Goal: Information Seeking & Learning: Learn about a topic

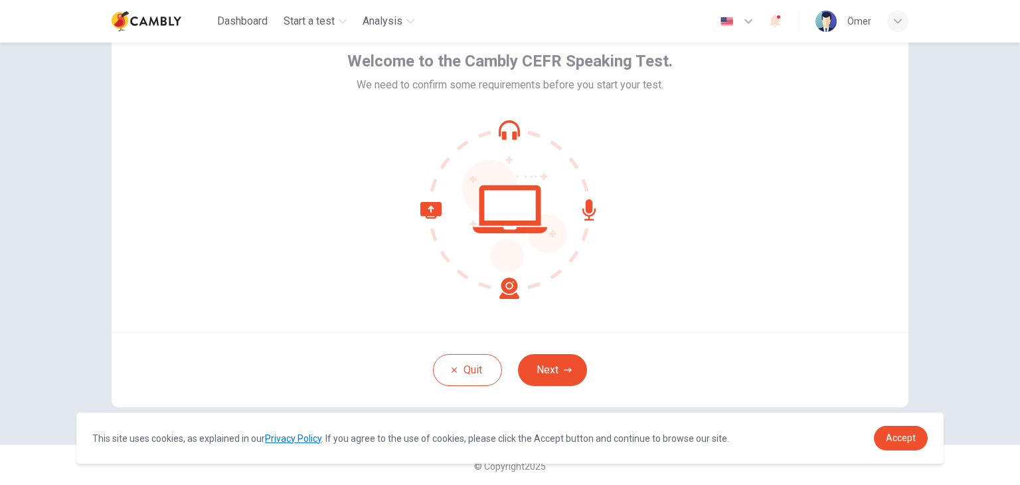
scroll to position [68, 0]
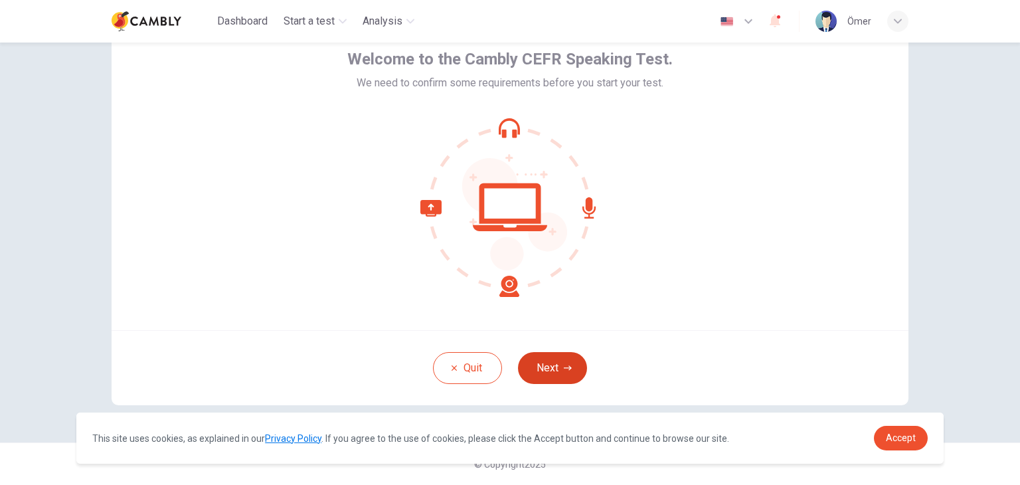
click at [546, 365] on button "Next" at bounding box center [552, 368] width 69 height 32
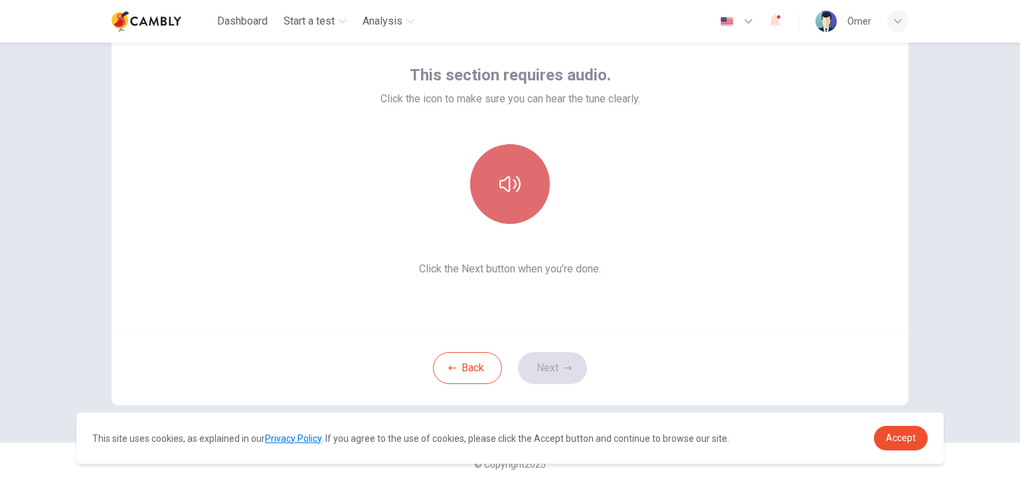
click at [508, 181] on icon "button" at bounding box center [510, 183] width 21 height 21
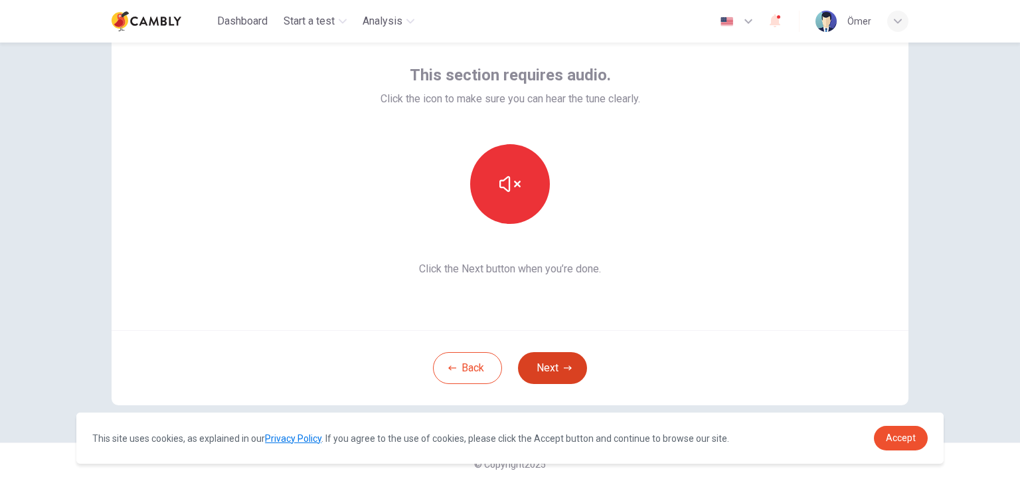
click at [547, 373] on button "Next" at bounding box center [552, 368] width 69 height 32
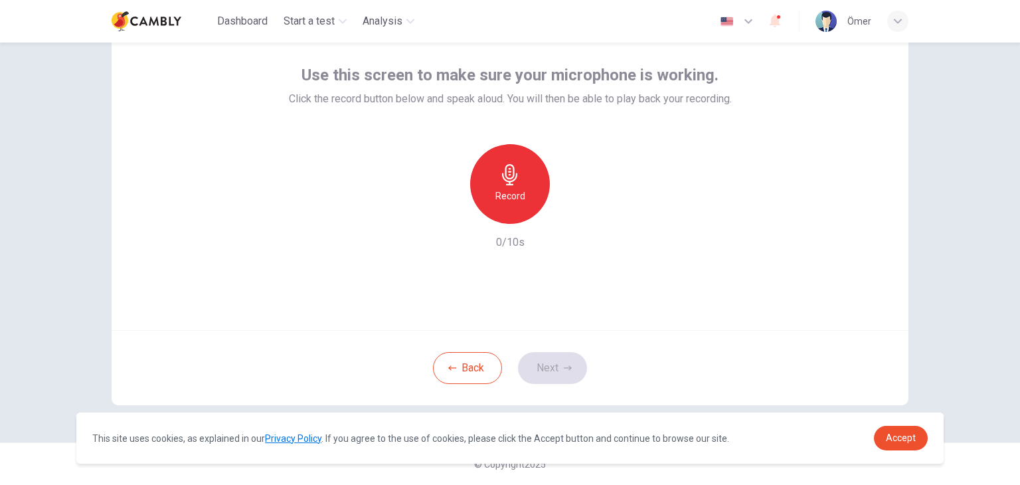
click at [505, 178] on icon "button" at bounding box center [509, 174] width 15 height 21
click at [565, 367] on icon "button" at bounding box center [568, 368] width 8 height 8
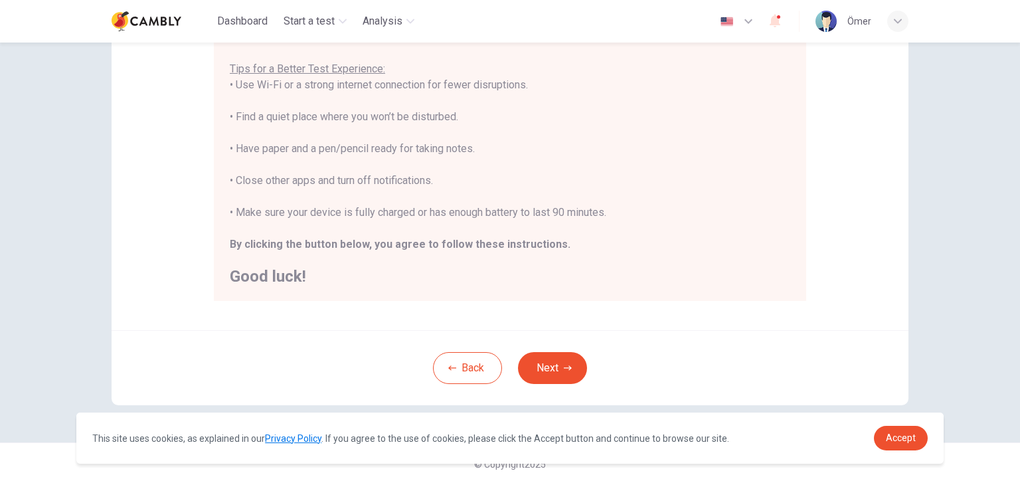
scroll to position [15, 0]
drag, startPoint x: 550, startPoint y: 365, endPoint x: 555, endPoint y: 359, distance: 7.1
click at [550, 365] on button "Next" at bounding box center [552, 368] width 69 height 32
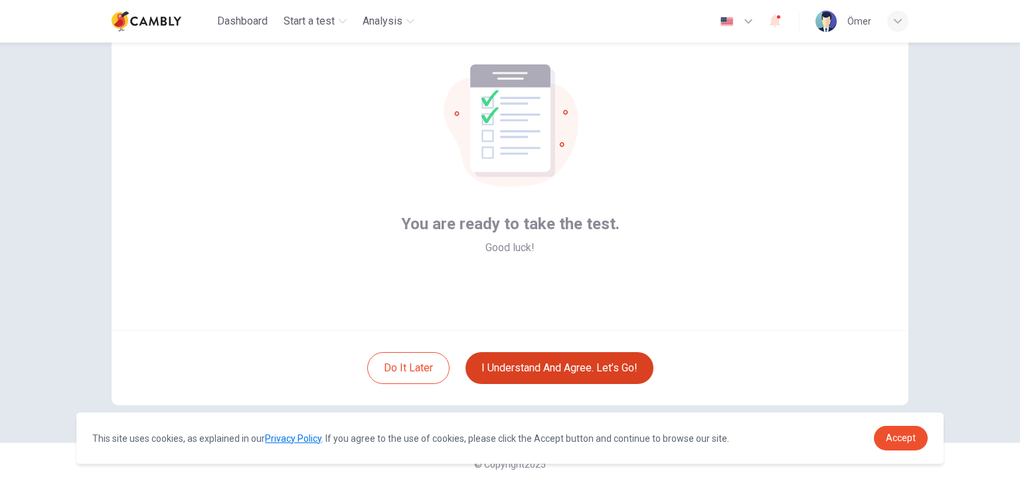
scroll to position [68, 0]
click at [539, 364] on button "I understand and agree. Let’s go!" at bounding box center [560, 368] width 188 height 32
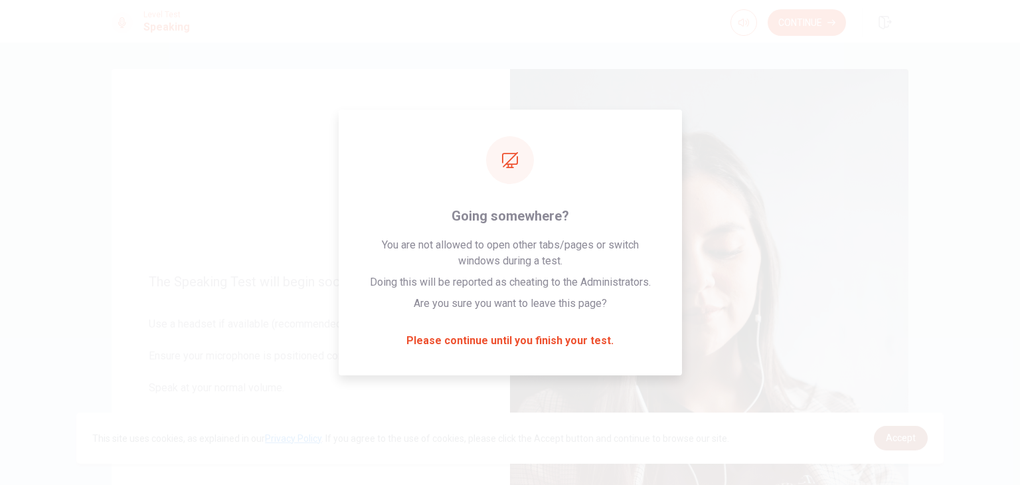
click at [885, 440] on link "Accept" at bounding box center [901, 438] width 54 height 25
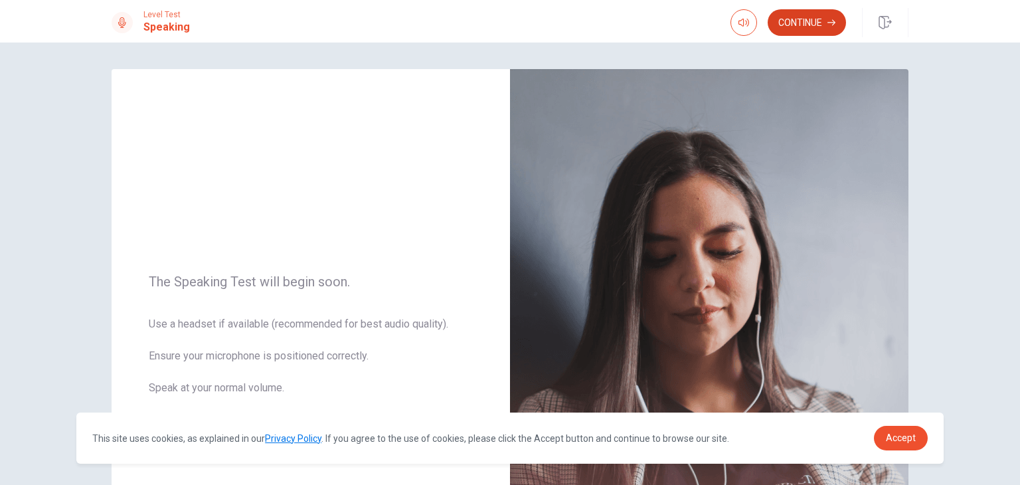
click at [801, 24] on button "Continue" at bounding box center [807, 22] width 78 height 27
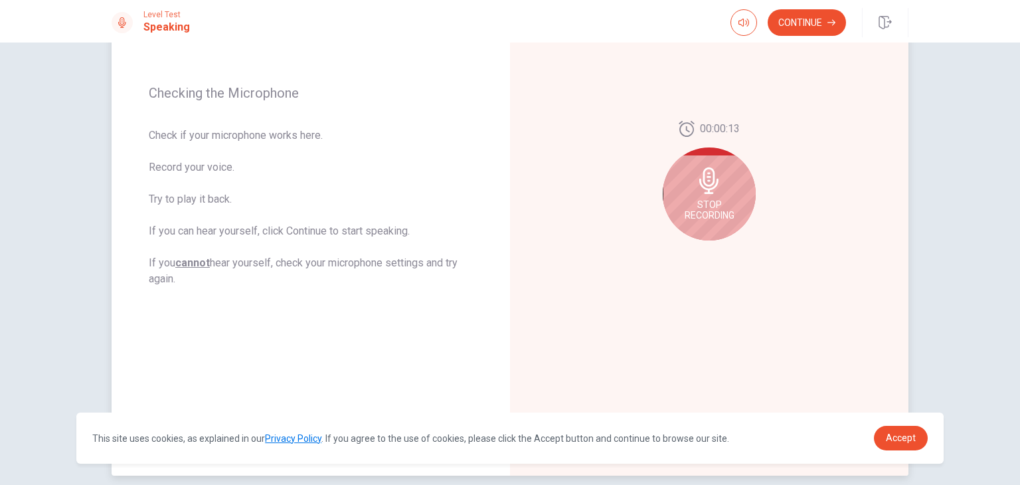
scroll to position [221, 0]
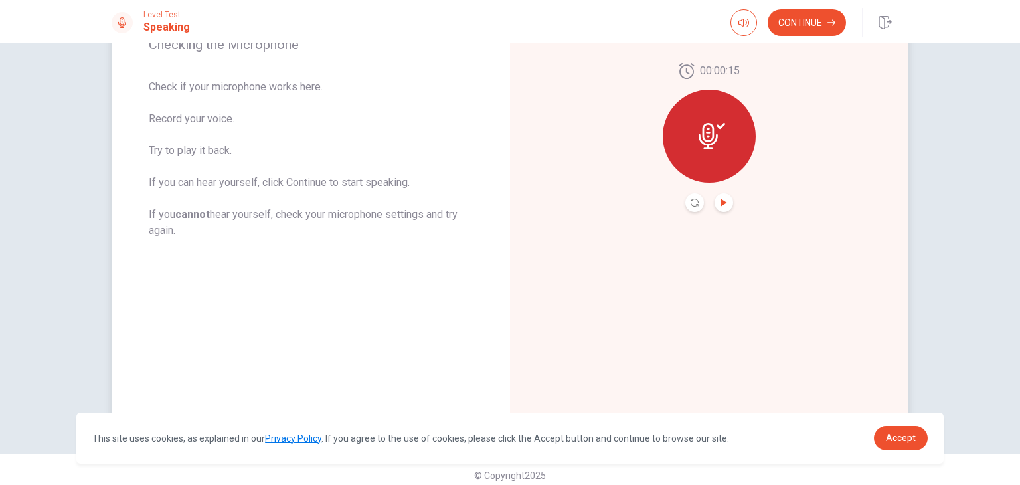
click at [721, 201] on icon "Play Audio" at bounding box center [724, 203] width 6 height 8
click at [699, 136] on icon at bounding box center [712, 136] width 27 height 27
click at [717, 130] on icon at bounding box center [712, 136] width 27 height 27
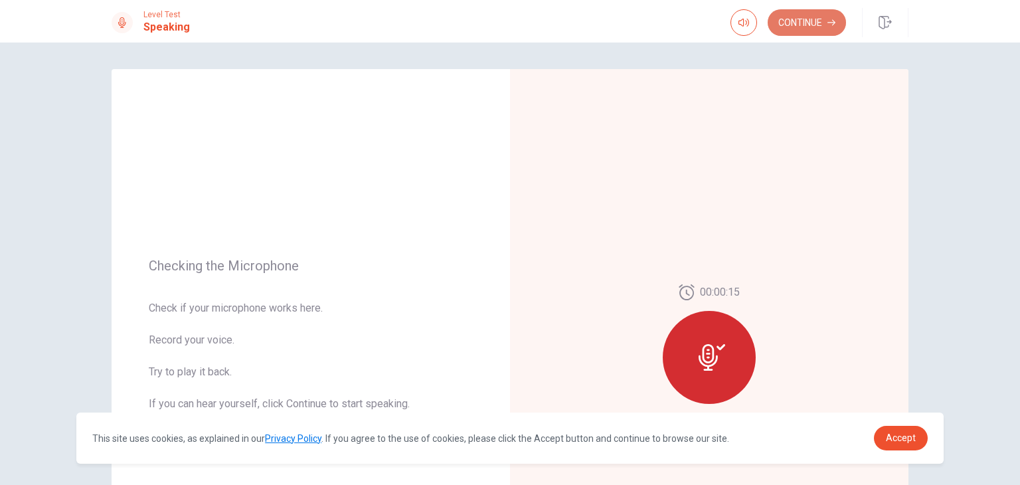
click at [803, 19] on button "Continue" at bounding box center [807, 22] width 78 height 27
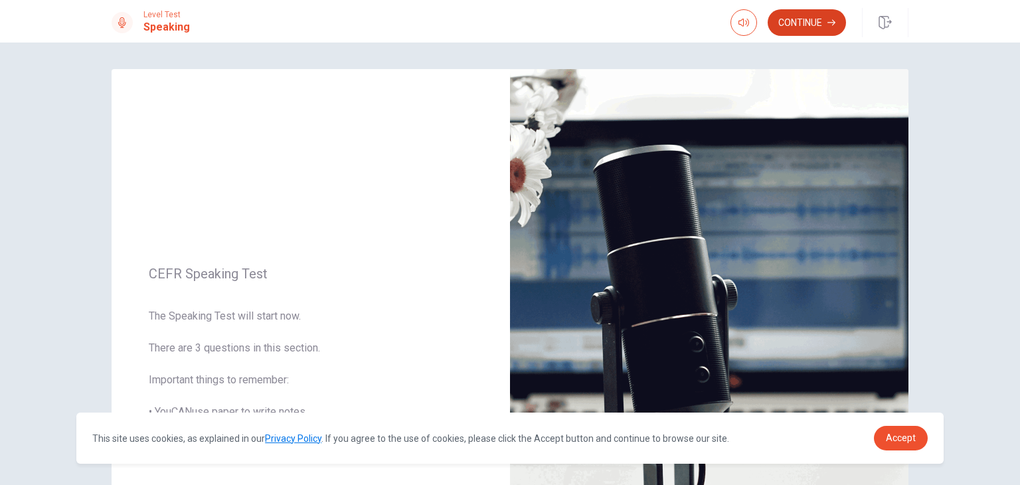
click at [820, 17] on button "Continue" at bounding box center [807, 22] width 78 height 27
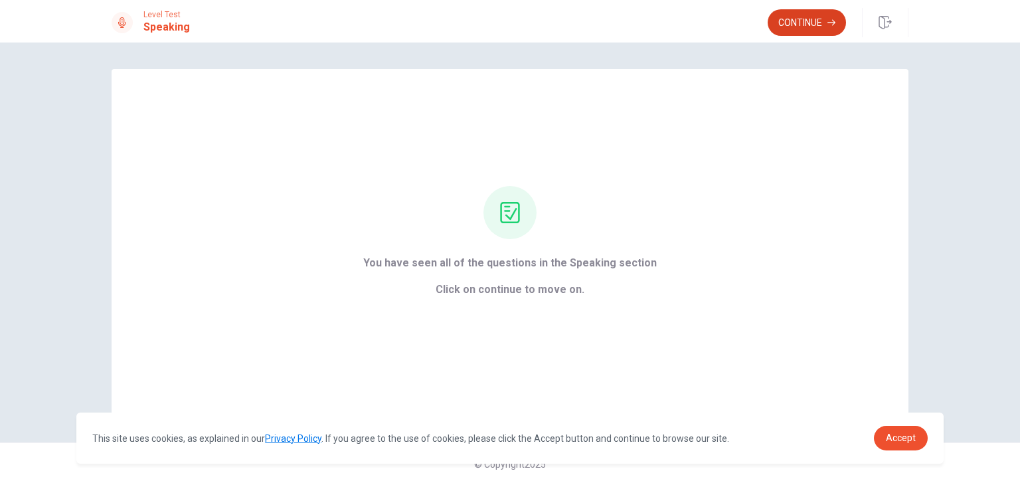
click at [796, 24] on button "Continue" at bounding box center [807, 22] width 78 height 27
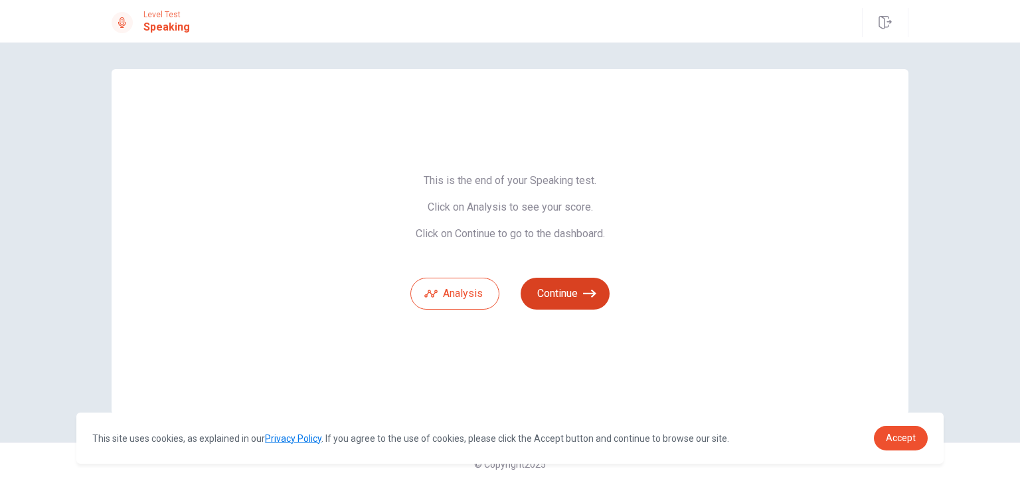
click at [578, 284] on button "Continue" at bounding box center [565, 294] width 89 height 32
